Goal: Task Accomplishment & Management: Use online tool/utility

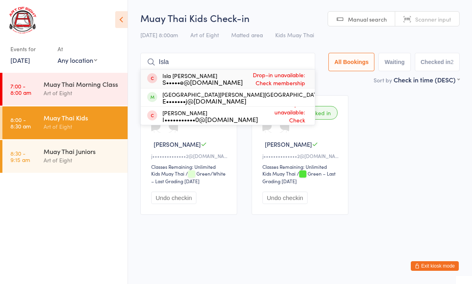
type input "Isla"
click at [322, 98] on button "Drop in" at bounding box center [338, 98] width 32 height 12
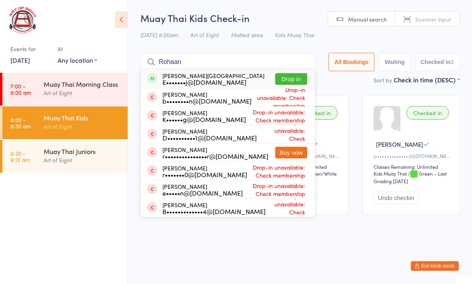
type input "Rohaan"
click at [287, 77] on button "Drop in" at bounding box center [291, 79] width 32 height 12
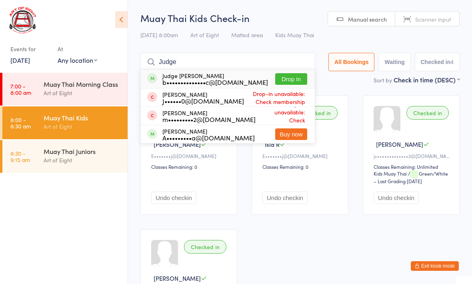
type input "Judge"
click at [292, 78] on button "Drop in" at bounding box center [291, 79] width 32 height 12
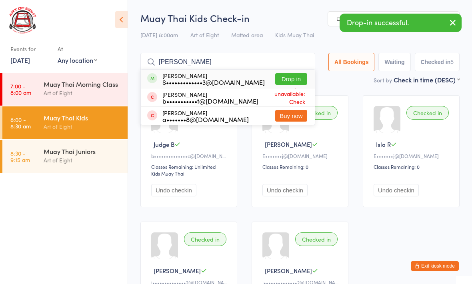
type input "[PERSON_NAME]"
click at [284, 77] on button "Drop in" at bounding box center [291, 79] width 32 height 12
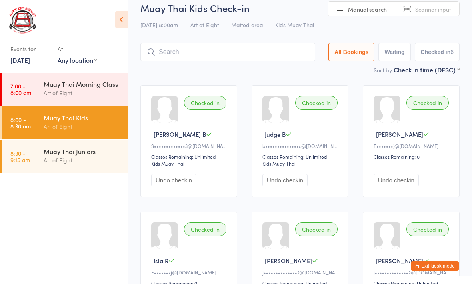
scroll to position [3, 0]
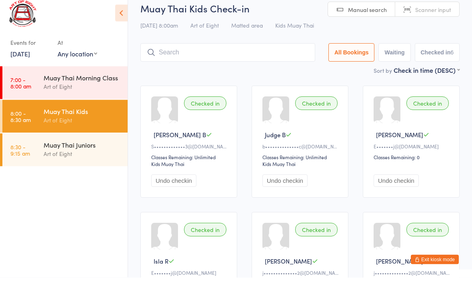
click at [72, 80] on div "Muay Thai Morning Class" at bounding box center [82, 84] width 77 height 9
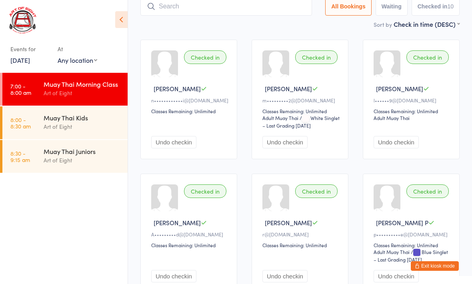
scroll to position [52, 0]
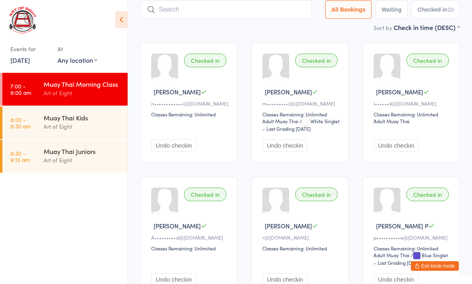
click at [66, 127] on div "Art of Eight" at bounding box center [82, 126] width 77 height 9
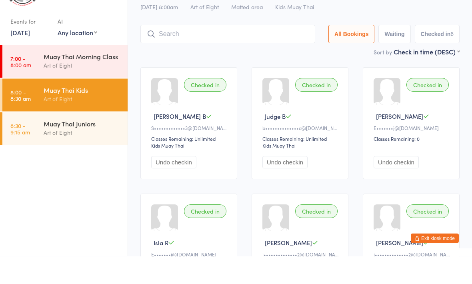
scroll to position [28, 0]
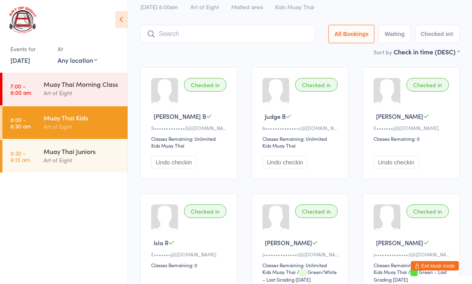
click at [96, 158] on div "Art of Eight" at bounding box center [82, 160] width 77 height 9
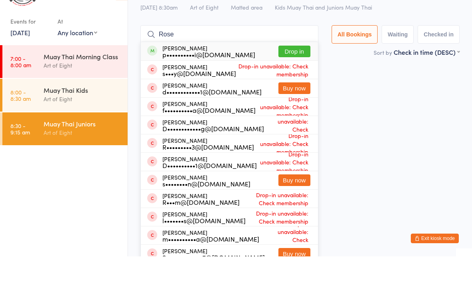
type input "Rose"
click at [288, 73] on button "Drop in" at bounding box center [294, 79] width 32 height 12
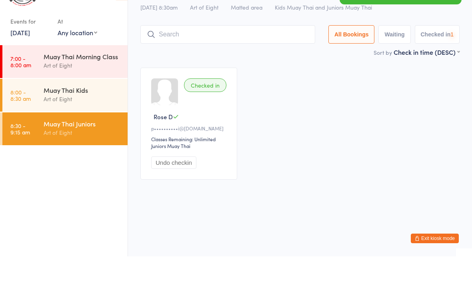
type input "T"
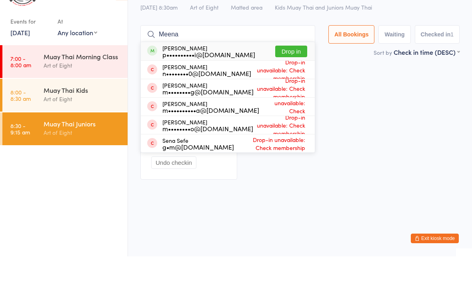
type input "Meena"
click at [279, 73] on button "Drop in" at bounding box center [291, 79] width 32 height 12
